Goal: Task Accomplishment & Management: Manage account settings

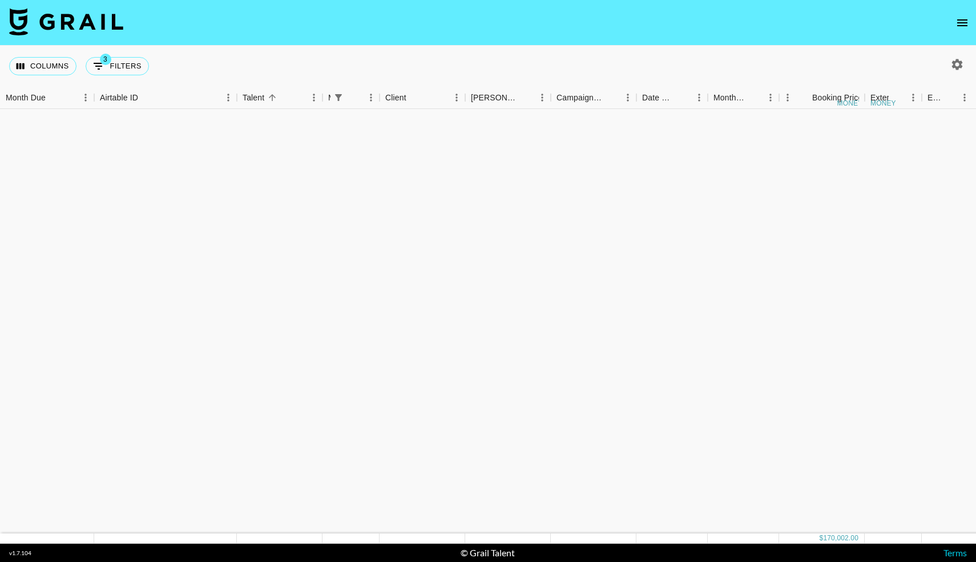
scroll to position [1203, 0]
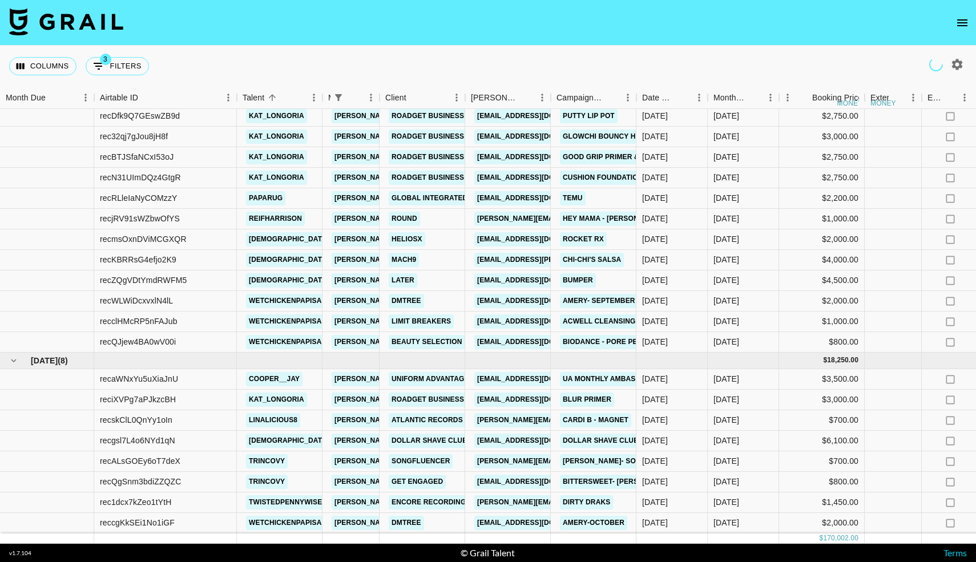
click at [966, 18] on icon "open drawer" at bounding box center [962, 23] width 14 height 14
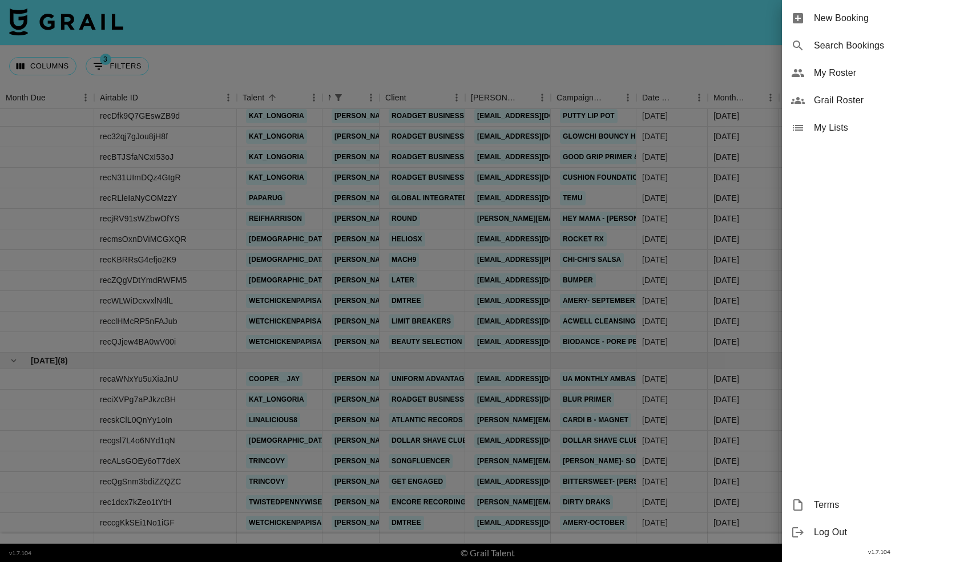
click at [828, 72] on span "My Roster" at bounding box center [890, 73] width 153 height 14
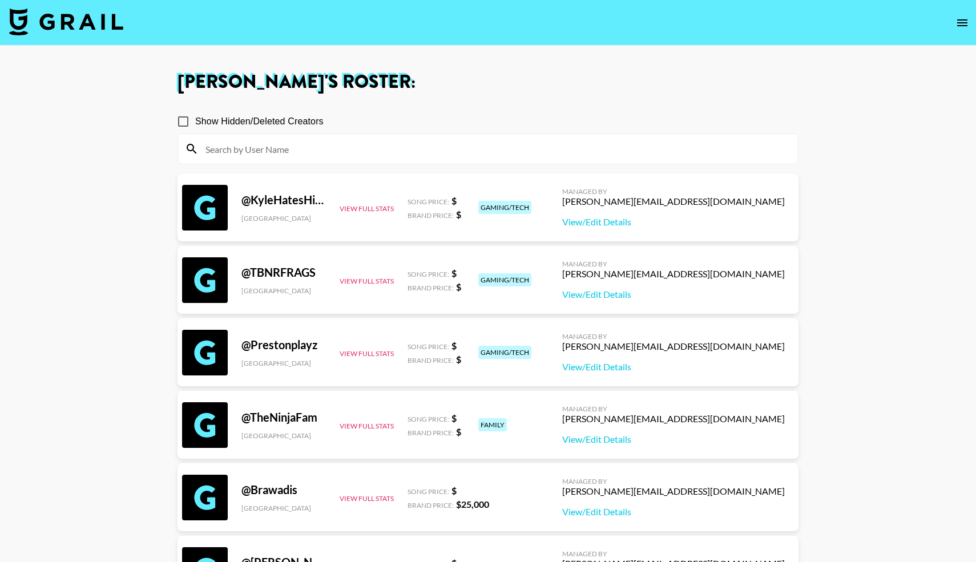
click at [78, 31] on img at bounding box center [66, 21] width 114 height 27
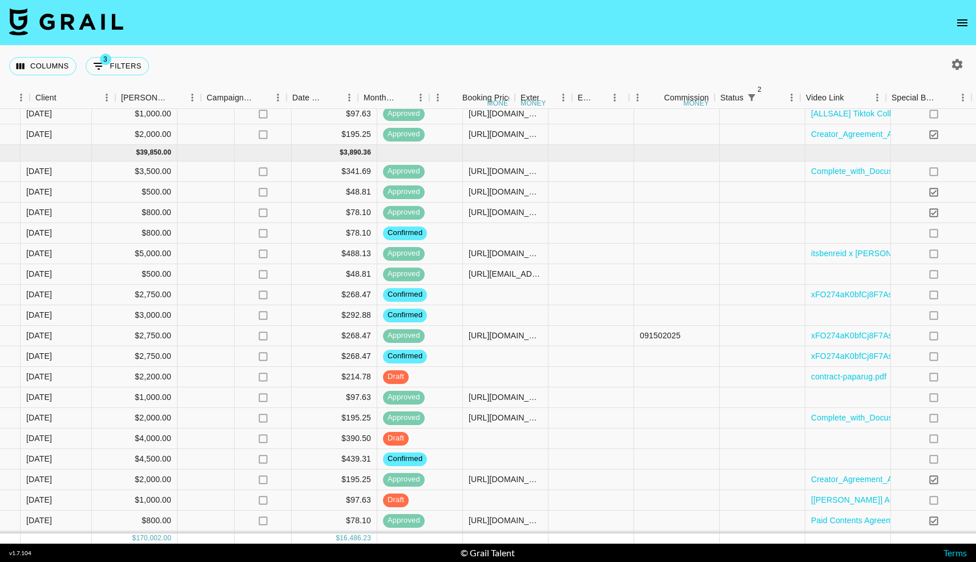
scroll to position [1024, 904]
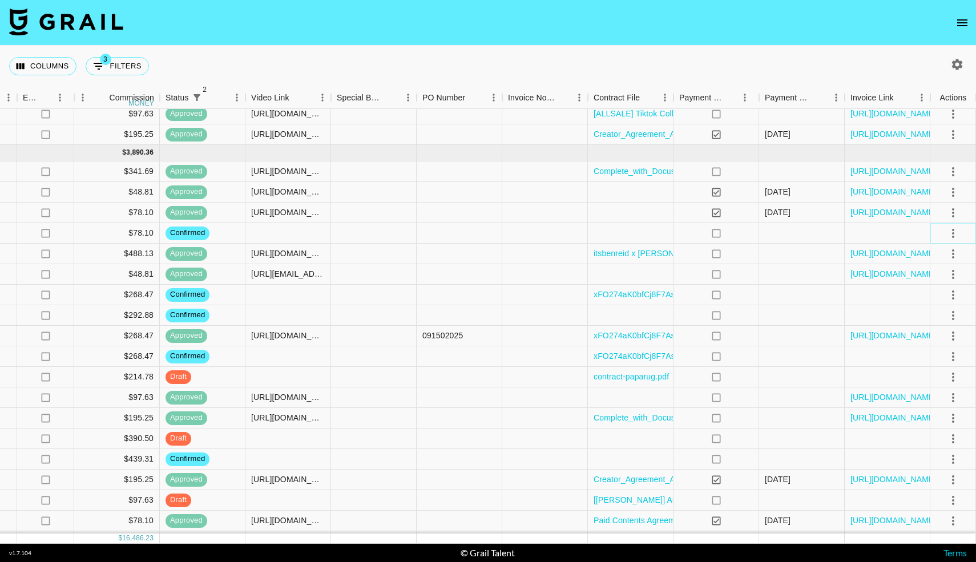
click at [956, 232] on icon "select merge strategy" at bounding box center [953, 233] width 14 height 14
click at [930, 300] on li "Draft Created" at bounding box center [938, 299] width 74 height 21
click at [296, 234] on div at bounding box center [288, 233] width 86 height 21
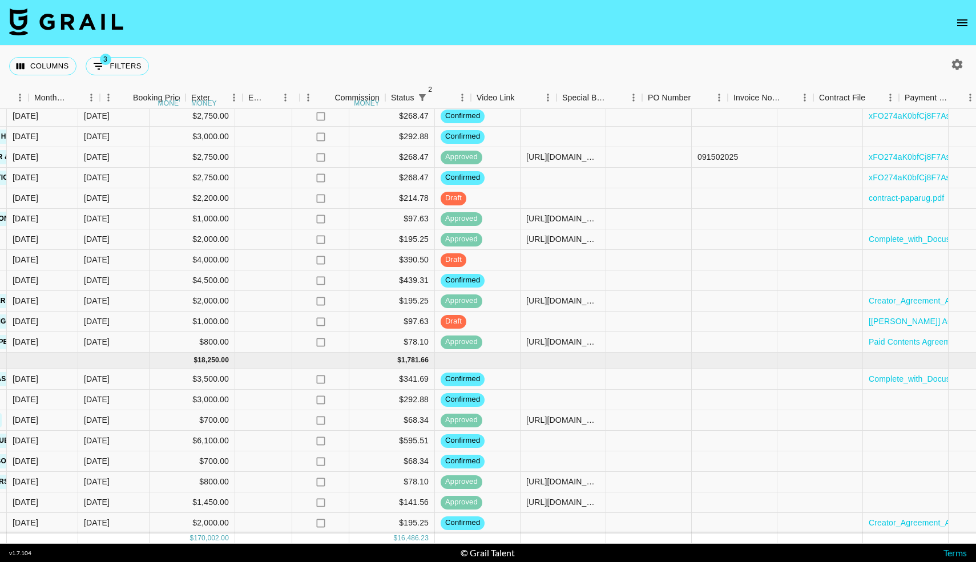
scroll to position [1203, 724]
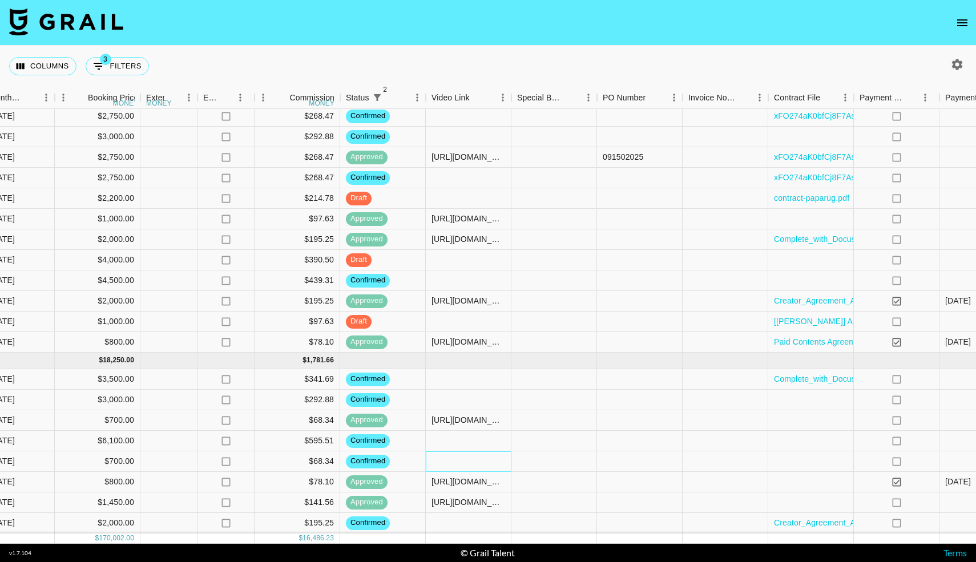
click at [455, 462] on div at bounding box center [469, 461] width 86 height 21
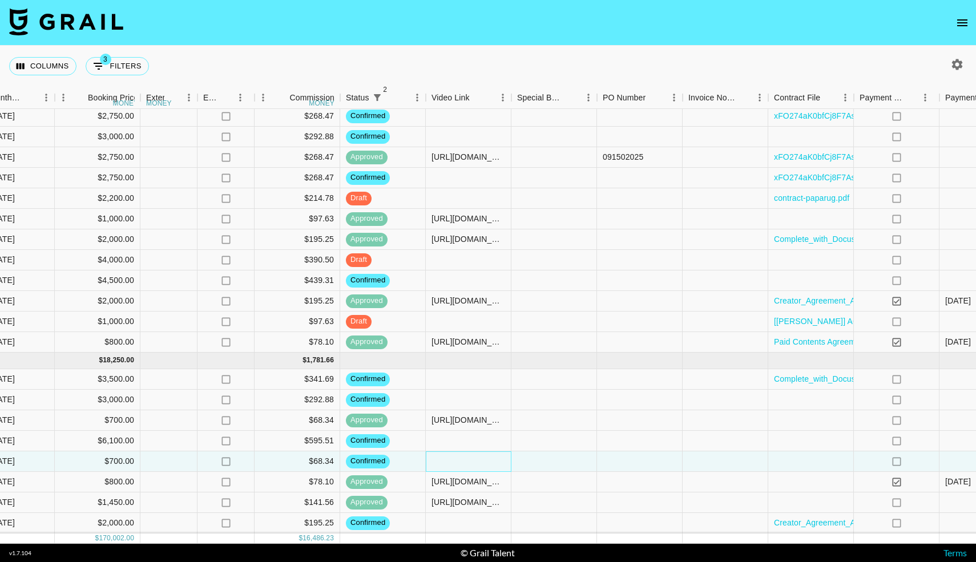
click at [455, 462] on div at bounding box center [469, 461] width 86 height 21
type input "[URL][DOMAIN_NAME]"
click at [533, 452] on div at bounding box center [554, 461] width 86 height 21
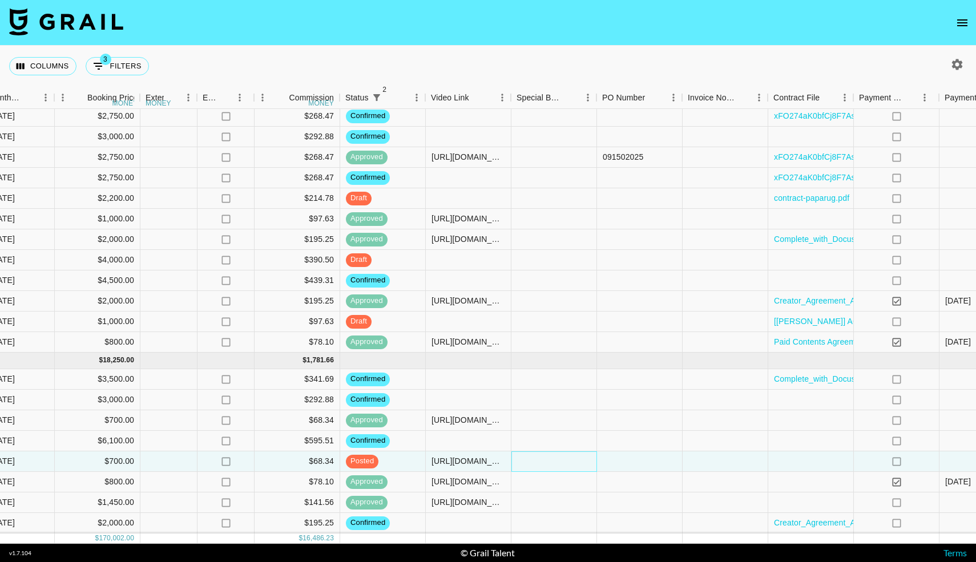
scroll to position [1203, 904]
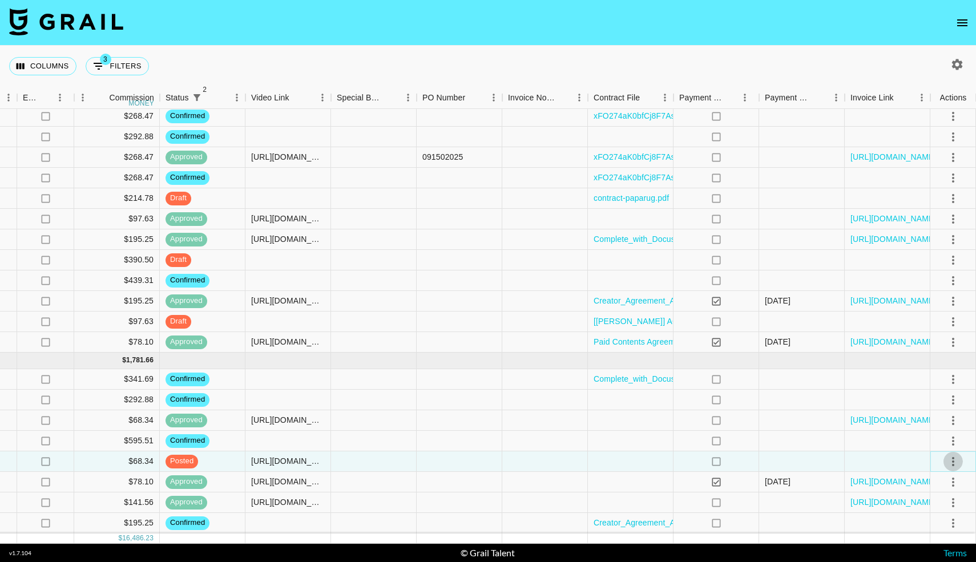
click at [952, 462] on icon "select merge strategy" at bounding box center [953, 461] width 2 height 9
click at [933, 440] on div "Approve" at bounding box center [928, 437] width 35 height 14
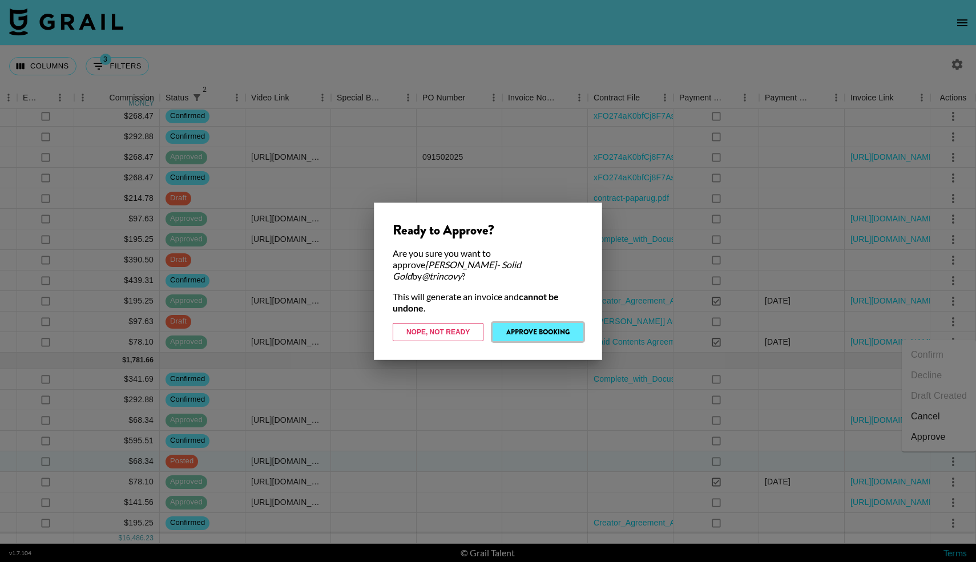
click at [537, 325] on button "Approve Booking" at bounding box center [537, 332] width 91 height 18
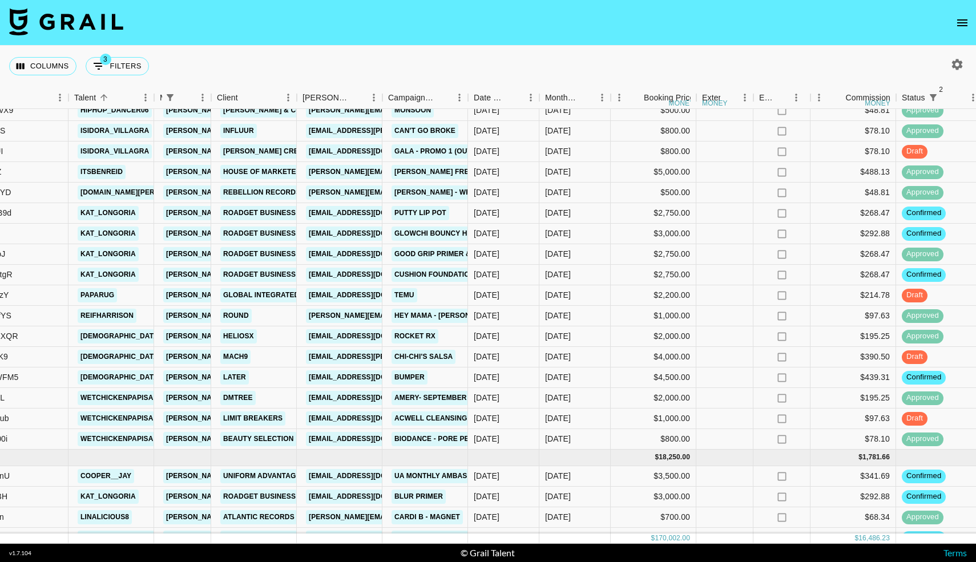
scroll to position [1106, 167]
